Goal: Information Seeking & Learning: Understand process/instructions

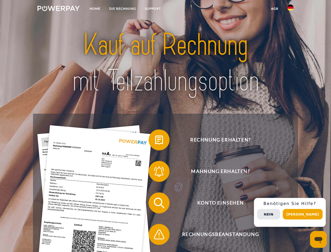
click at [59, 9] on img at bounding box center [59, 8] width 42 height 5
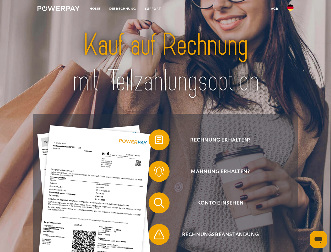
click at [291, 9] on img at bounding box center [291, 7] width 6 height 6
click at [275, 9] on link "agb" at bounding box center [275, 8] width 16 height 9
click at [155, 141] on span at bounding box center [151, 140] width 26 height 26
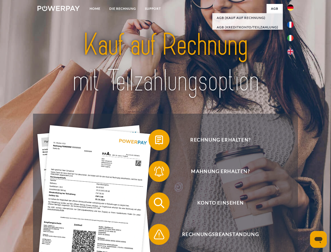
click at [155, 172] on span at bounding box center [151, 171] width 26 height 26
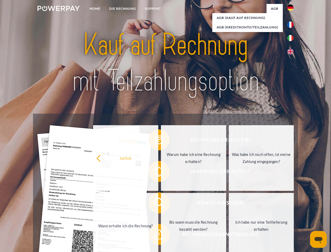
click at [161, 204] on link "Bis wann muss die Rechnung bezahlt werden?" at bounding box center [193, 226] width 65 height 66
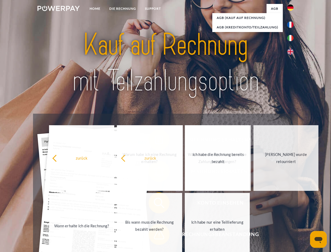
click at [155, 235] on span at bounding box center [151, 234] width 26 height 26
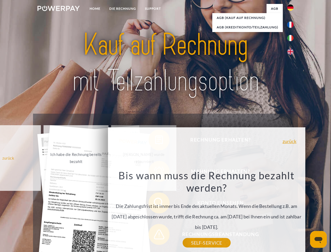
click at [292, 212] on div "Rechnung erhalten? Mahnung erhalten? Konto einsehen" at bounding box center [165, 219] width 265 height 210
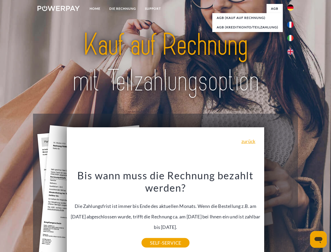
click at [279, 213] on span "Konto einsehen" at bounding box center [220, 202] width 129 height 21
click at [305, 214] on header "Home DIE RECHNUNG SUPPORT" at bounding box center [165, 181] width 331 height 362
